Goal: Register for event/course

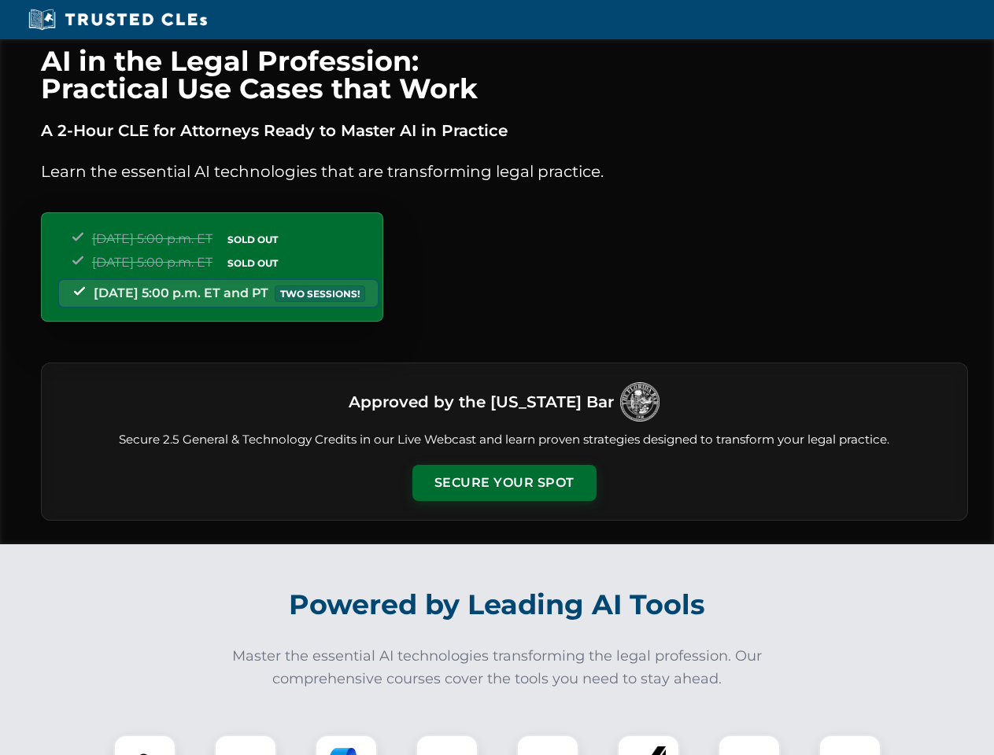
click at [503, 483] on button "Secure Your Spot" at bounding box center [504, 483] width 184 height 36
click at [145, 745] on img at bounding box center [145, 766] width 46 height 46
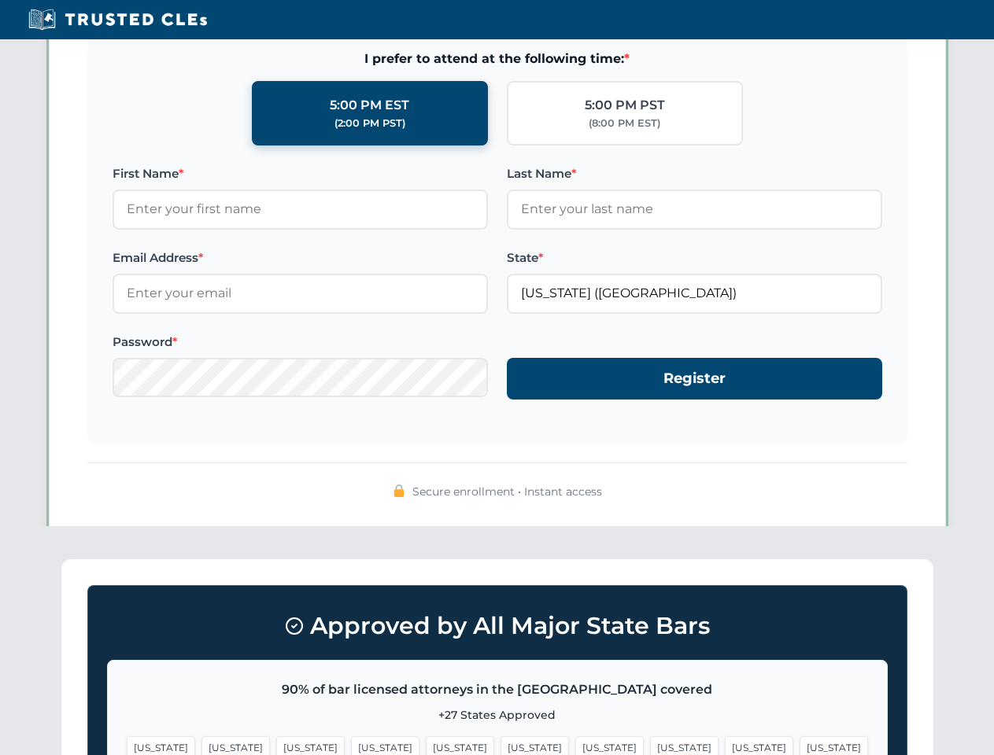
click at [575, 745] on span "[US_STATE]" at bounding box center [609, 747] width 68 height 23
click at [725, 745] on span "[US_STATE]" at bounding box center [759, 747] width 68 height 23
